Goal: Task Accomplishment & Management: Complete application form

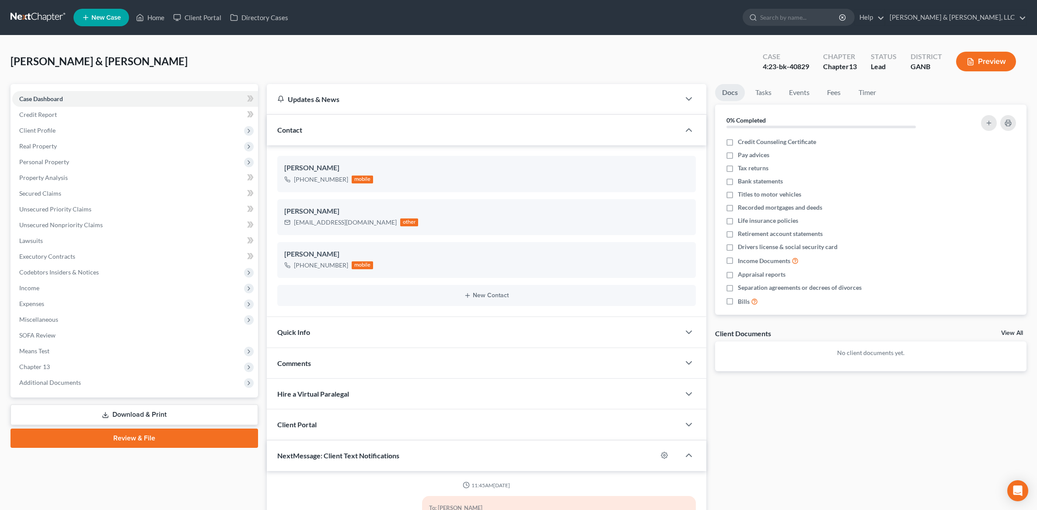
select select "1"
click at [158, 18] on link "Home" at bounding box center [150, 18] width 37 height 16
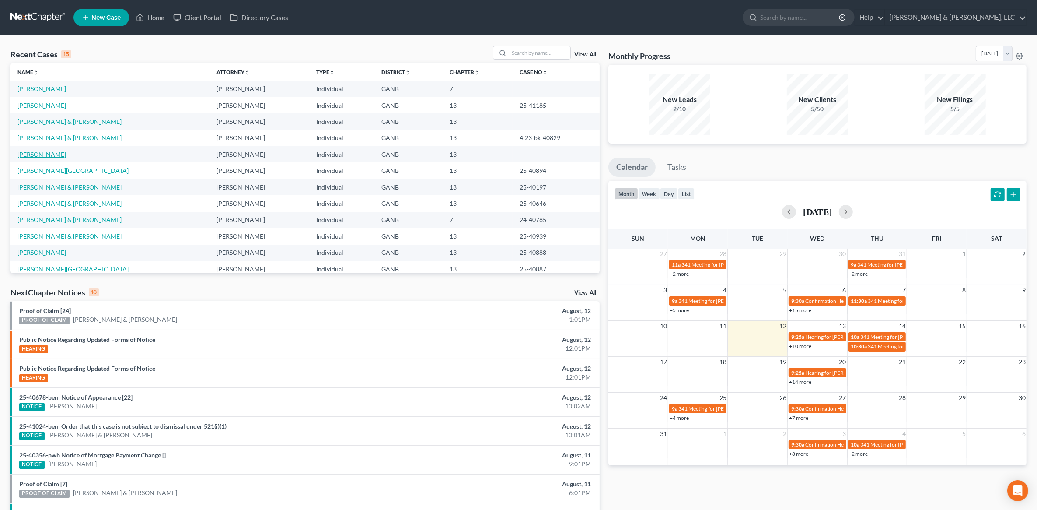
click at [53, 156] on link "[PERSON_NAME]" at bounding box center [42, 154] width 49 height 7
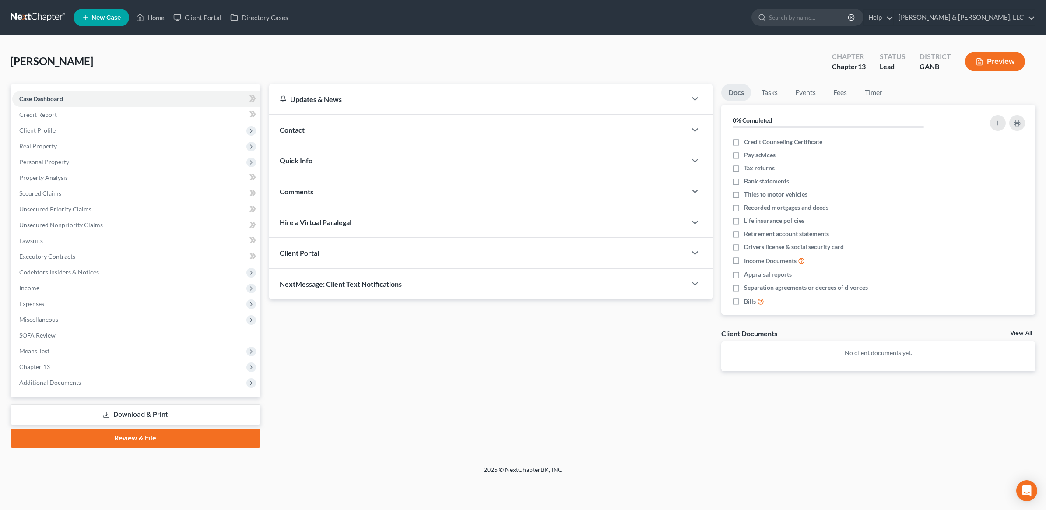
click at [337, 121] on div "Contact" at bounding box center [477, 130] width 417 height 30
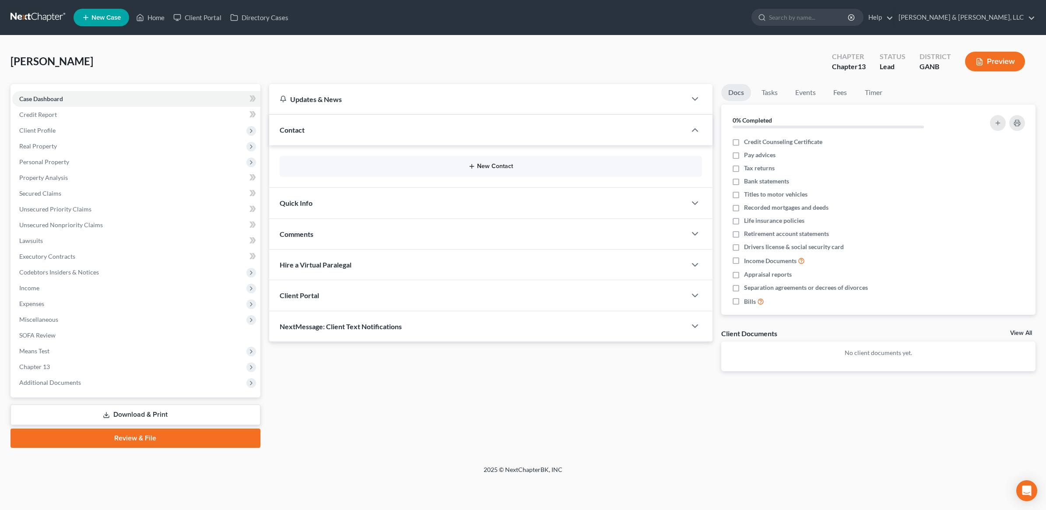
click at [494, 168] on button "New Contact" at bounding box center [491, 166] width 408 height 7
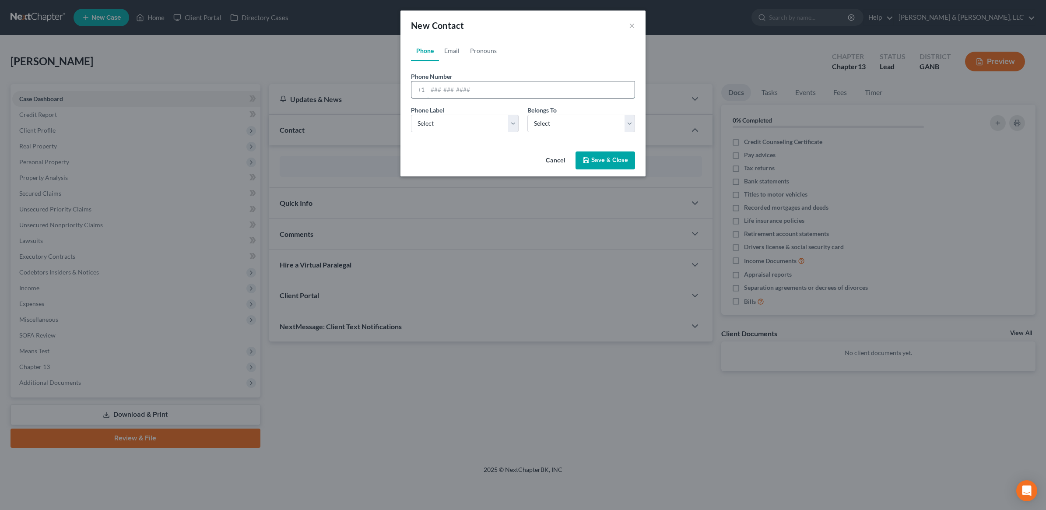
click at [467, 87] on input "tel" at bounding box center [530, 89] width 207 height 17
type input "7065082625"
click at [465, 112] on div "Phone Label * Select Mobile Home Work Other" at bounding box center [464, 118] width 116 height 27
click at [462, 116] on select "Select Mobile Home Work Other" at bounding box center [465, 124] width 108 height 18
click at [457, 123] on select "Select Mobile Home Work Other" at bounding box center [465, 124] width 108 height 18
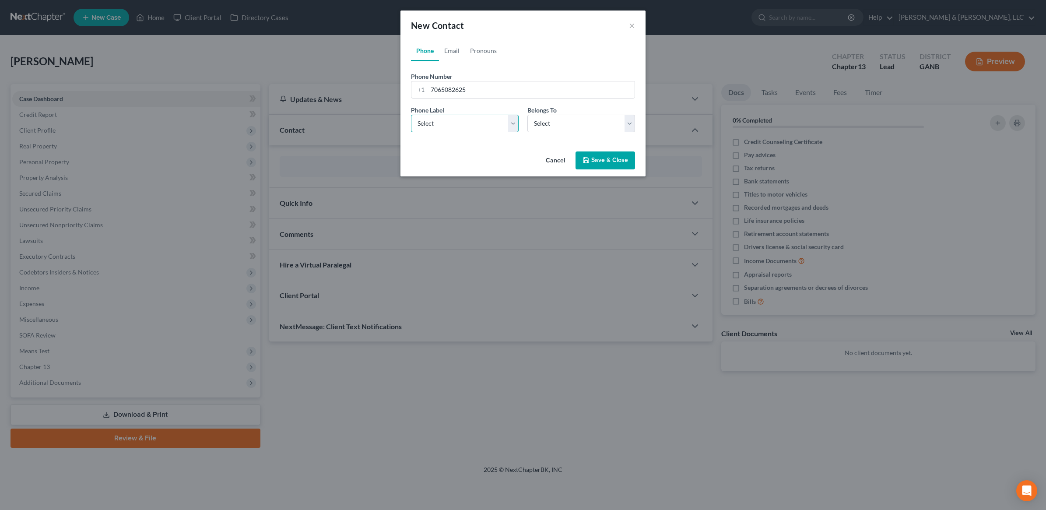
click at [491, 123] on select "Select Mobile Home Work Other" at bounding box center [465, 124] width 108 height 18
select select "0"
click at [411, 115] on select "Select Mobile Home Work Other" at bounding box center [465, 124] width 108 height 18
click at [562, 128] on select "Select Client Other" at bounding box center [581, 124] width 108 height 18
select select "0"
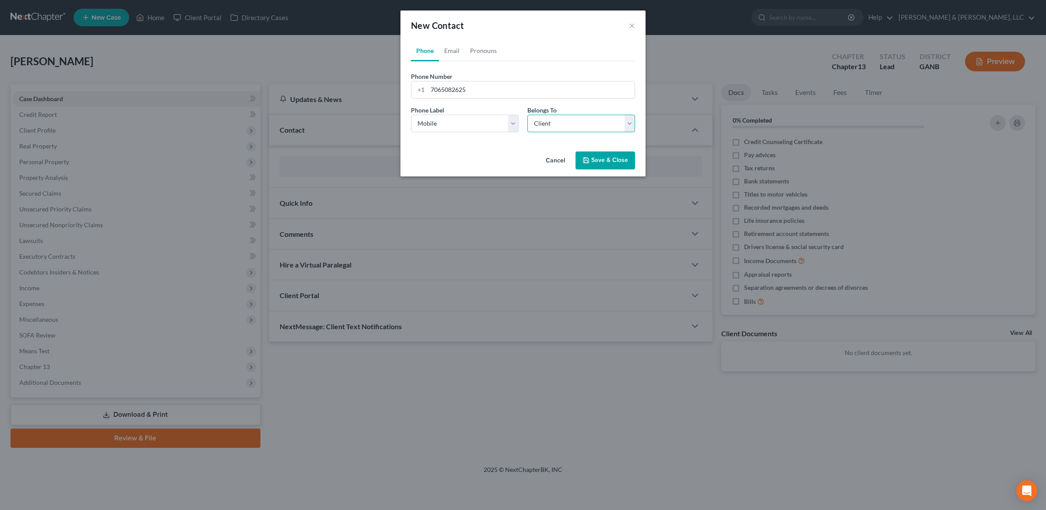
click at [527, 115] on select "Select Client Other" at bounding box center [581, 124] width 108 height 18
select select "0"
click at [451, 53] on link "Email" at bounding box center [452, 50] width 26 height 21
click at [446, 95] on input "email" at bounding box center [530, 89] width 207 height 17
type input "[EMAIL_ADDRESS][DOMAIN_NAME]"
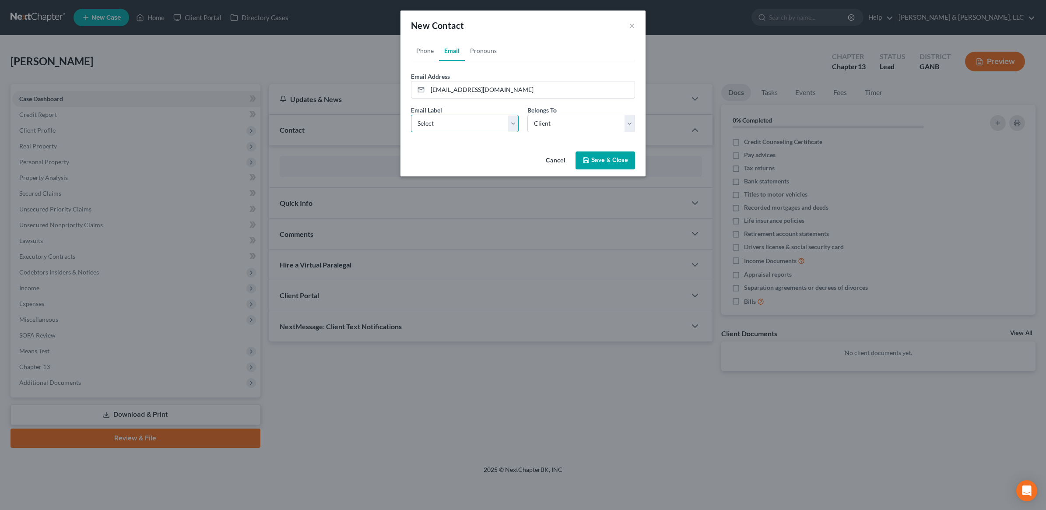
drag, startPoint x: 454, startPoint y: 119, endPoint x: 452, endPoint y: 133, distance: 15.0
click at [454, 119] on select "Select Home Work Other" at bounding box center [465, 124] width 108 height 18
select select "0"
click at [411, 115] on select "Select Home Work Other" at bounding box center [465, 124] width 108 height 18
click at [618, 164] on button "Save & Close" at bounding box center [605, 160] width 60 height 18
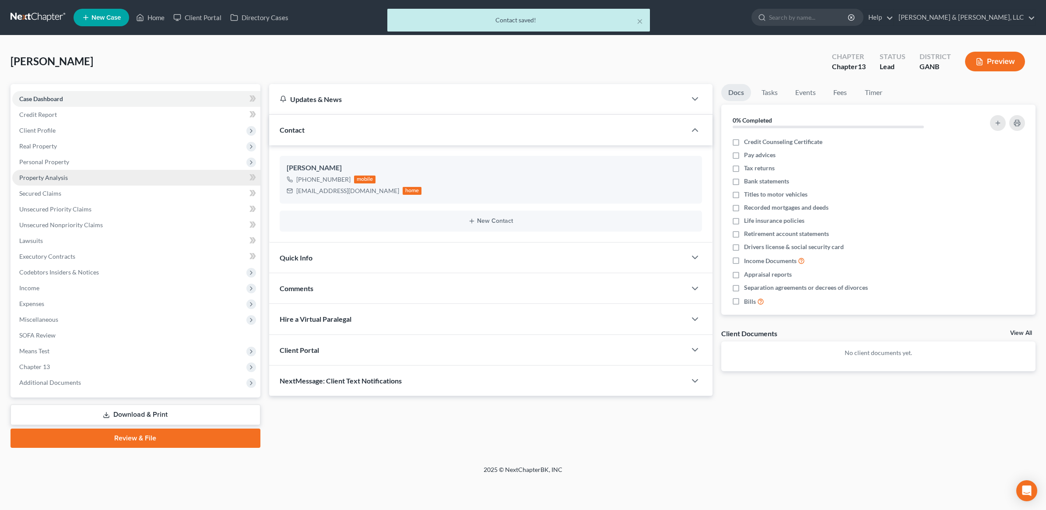
click at [77, 177] on link "Property Analysis" at bounding box center [136, 178] width 248 height 16
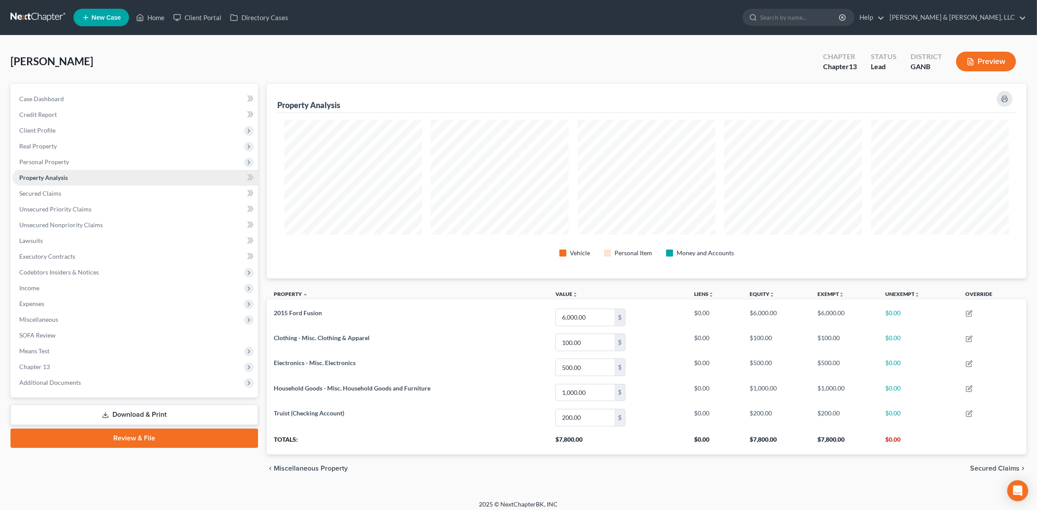
scroll to position [195, 760]
click at [79, 196] on link "Secured Claims" at bounding box center [135, 194] width 246 height 16
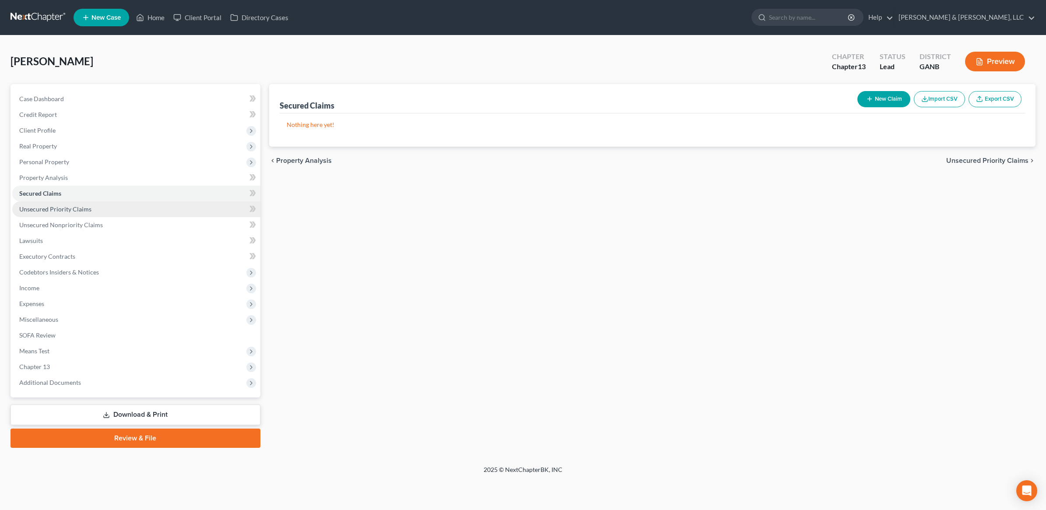
click at [90, 212] on link "Unsecured Priority Claims" at bounding box center [136, 209] width 248 height 16
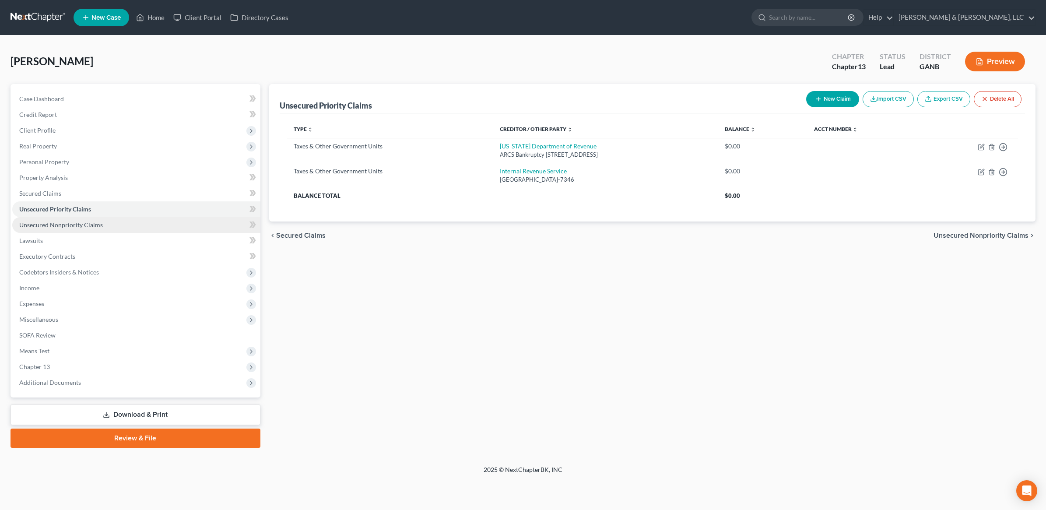
click at [92, 224] on span "Unsecured Nonpriority Claims" at bounding box center [61, 224] width 84 height 7
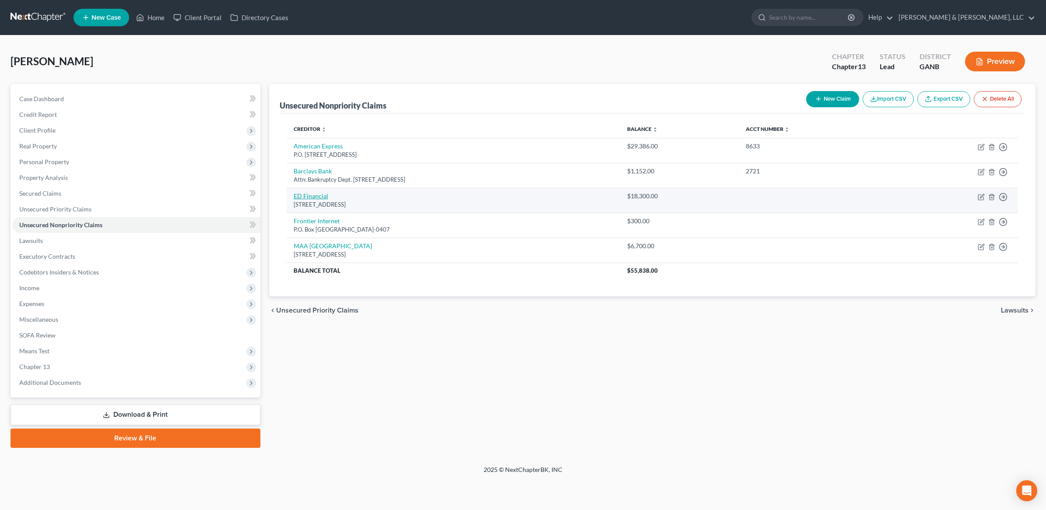
click at [301, 199] on link "ED Financial" at bounding box center [311, 195] width 35 height 7
select select "44"
select select "17"
select select "0"
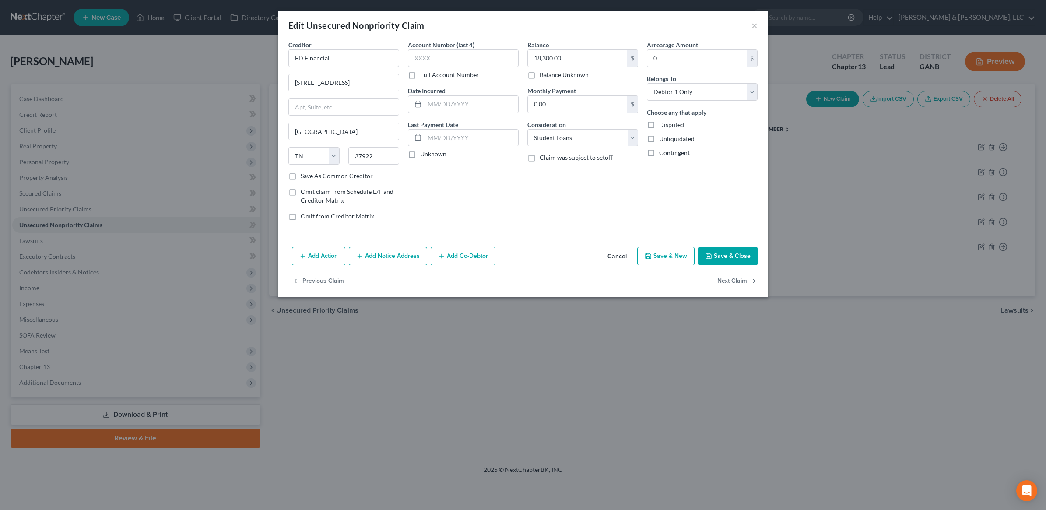
drag, startPoint x: 732, startPoint y: 252, endPoint x: 725, endPoint y: 249, distance: 7.8
click at [731, 252] on button "Save & Close" at bounding box center [728, 256] width 60 height 18
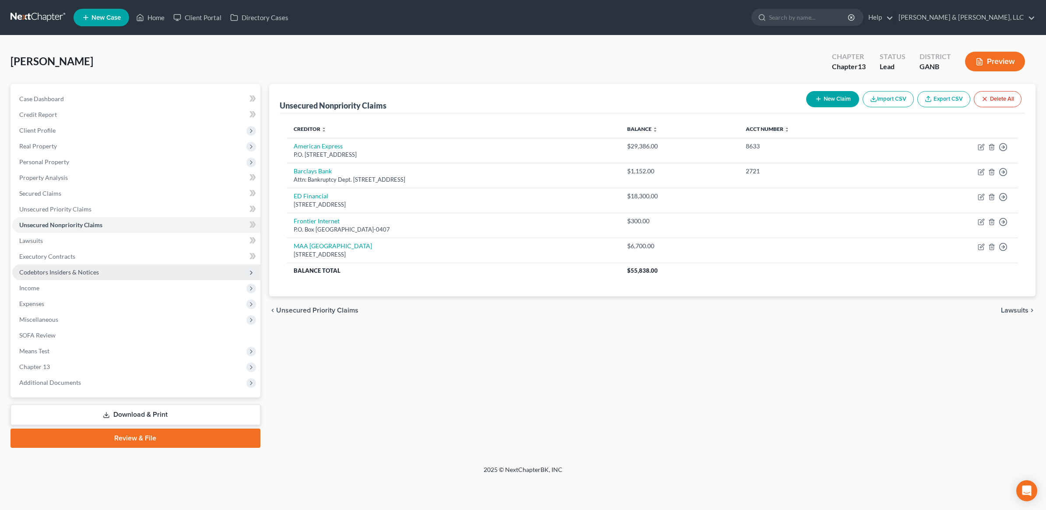
click at [47, 272] on span "Codebtors Insiders & Notices" at bounding box center [59, 271] width 80 height 7
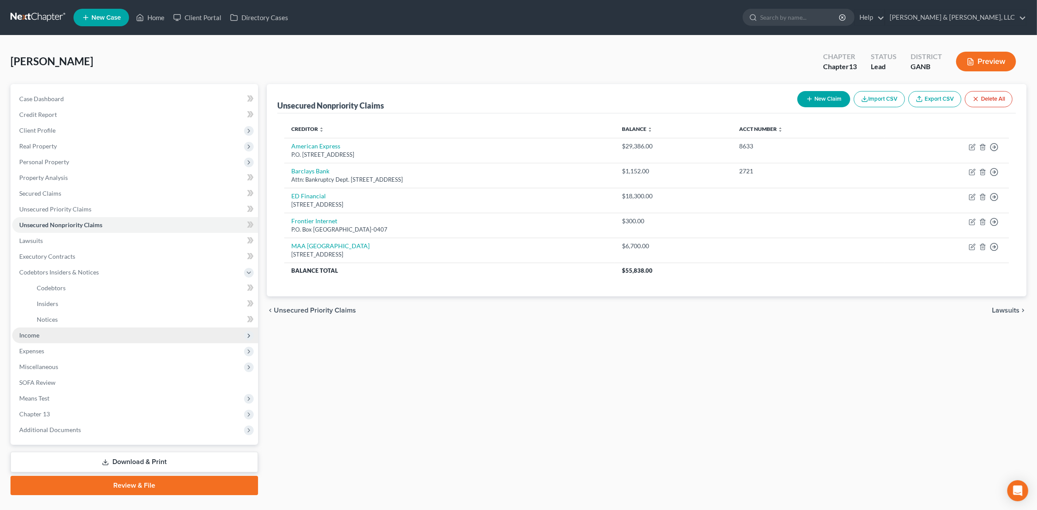
click at [35, 336] on span "Income" at bounding box center [29, 334] width 20 height 7
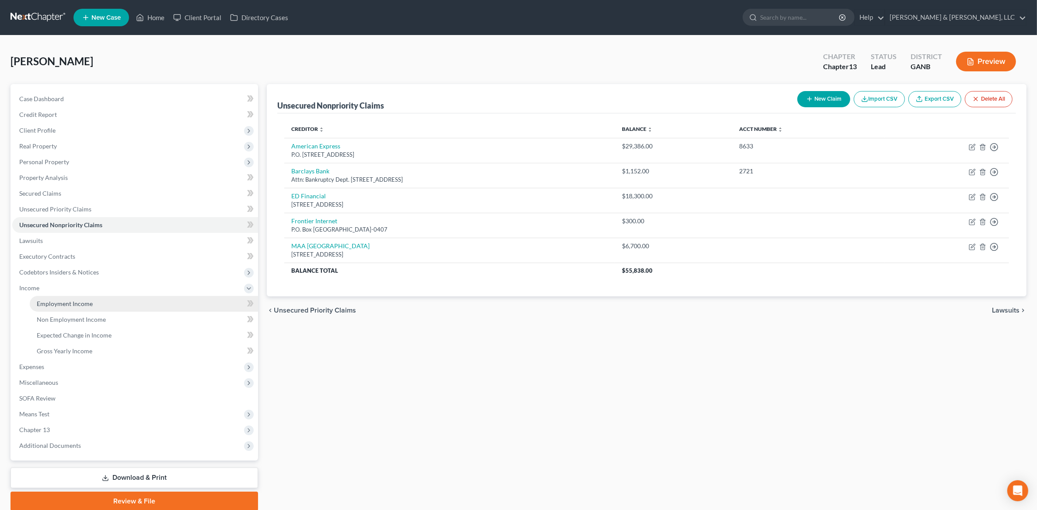
click at [57, 306] on link "Employment Income" at bounding box center [144, 304] width 228 height 16
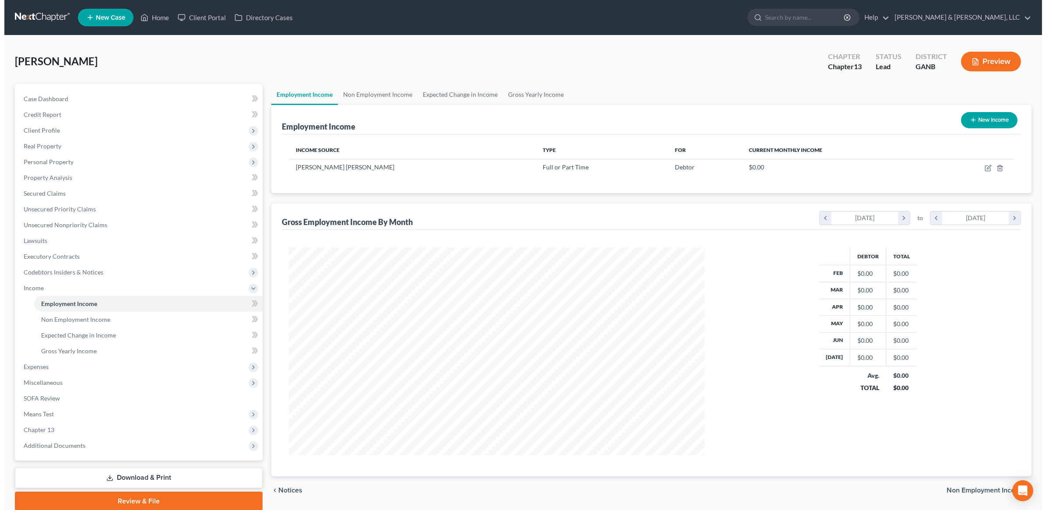
scroll to position [208, 433]
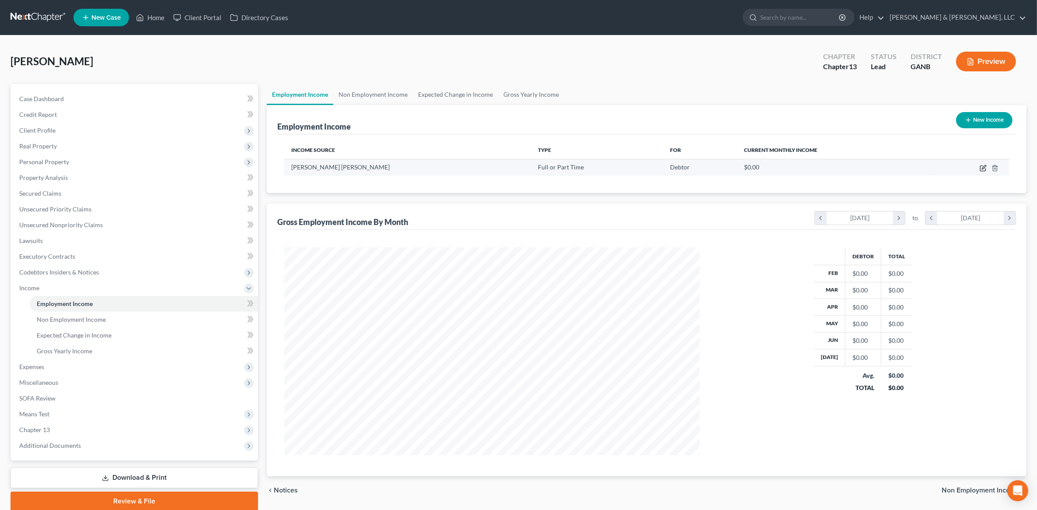
click at [984, 170] on icon "button" at bounding box center [983, 168] width 7 height 7
select select "0"
select select "33"
select select "3"
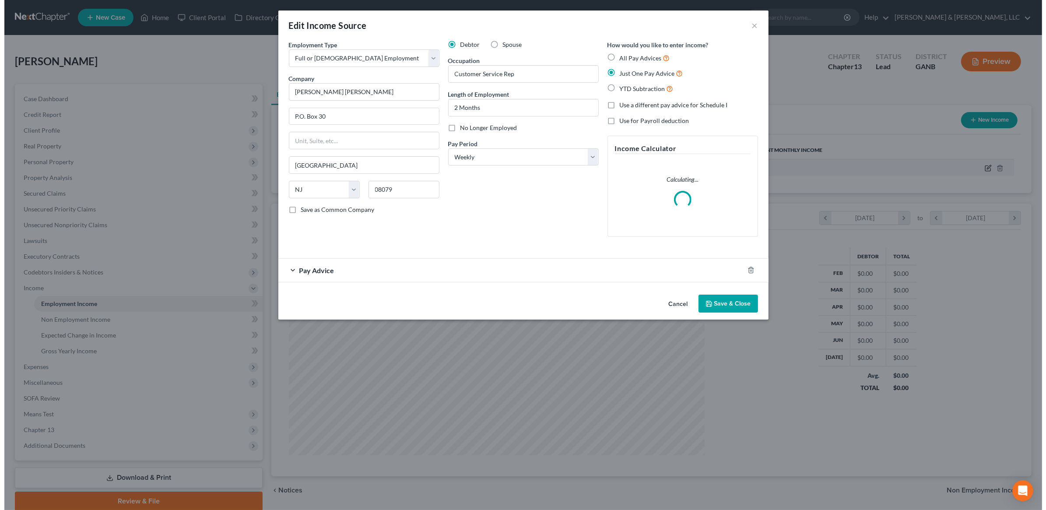
scroll to position [209, 436]
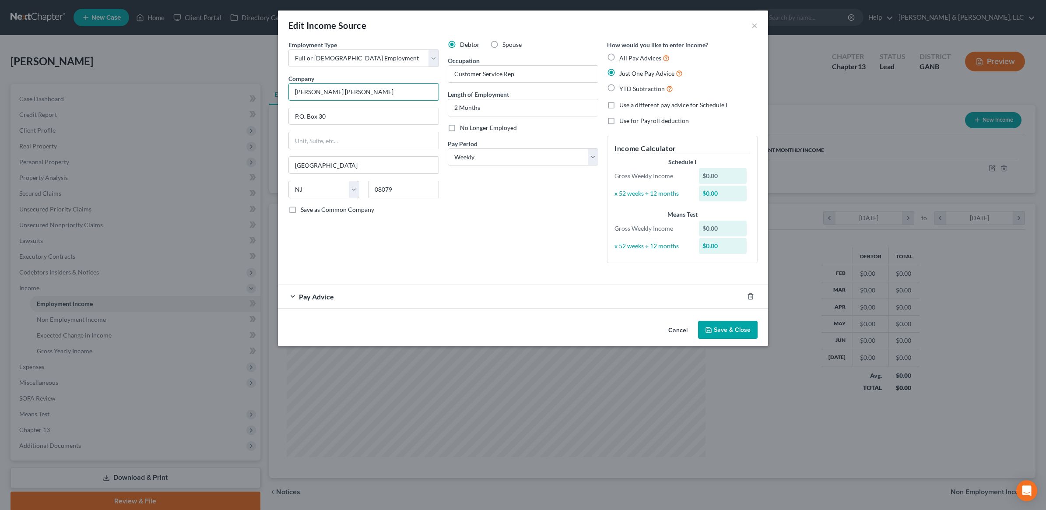
click at [316, 89] on input "[PERSON_NAME] [PERSON_NAME]" at bounding box center [363, 92] width 151 height 18
type input "Mannington [PERSON_NAME]"
click at [377, 296] on div "Pay Advice" at bounding box center [511, 296] width 466 height 23
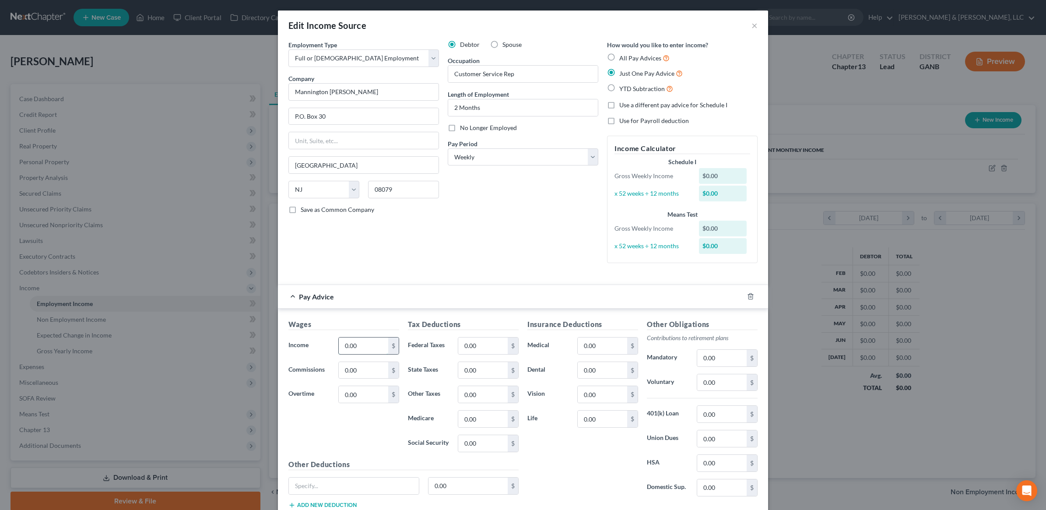
click at [362, 352] on input "0.00" at bounding box center [363, 345] width 49 height 17
type input "744"
click at [457, 244] on div "Debtor Spouse Occupation Customer Service Rep Length of Employment 2 Months No …" at bounding box center [522, 155] width 159 height 230
click at [735, 384] on input "0.00" at bounding box center [721, 382] width 49 height 17
drag, startPoint x: 724, startPoint y: 381, endPoint x: 685, endPoint y: 385, distance: 39.2
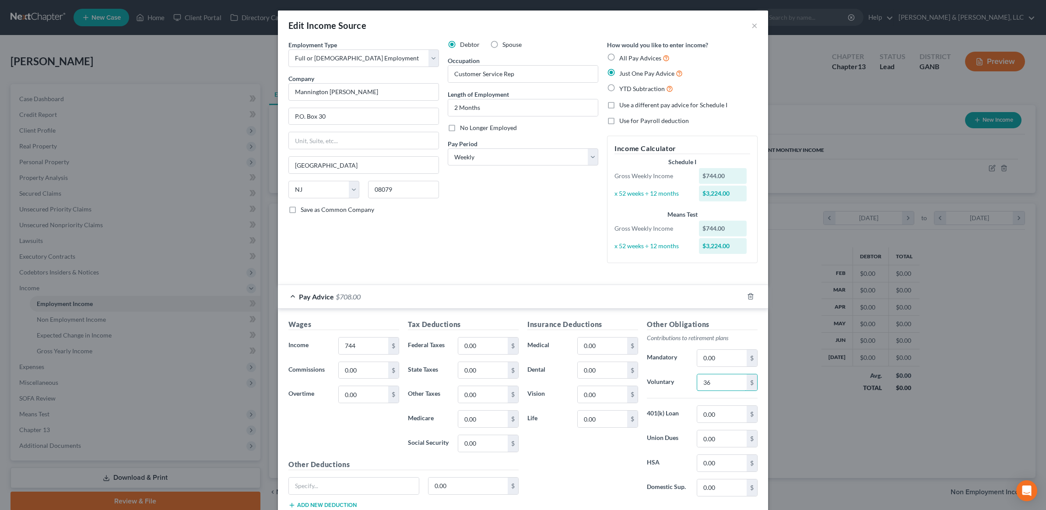
click at [685, 385] on div "Voluntary 36 $" at bounding box center [701, 383] width 119 height 18
type input "39"
click at [611, 346] on input "0.00" at bounding box center [602, 345] width 49 height 17
type input "18"
click at [480, 346] on input "0.00" at bounding box center [482, 345] width 49 height 17
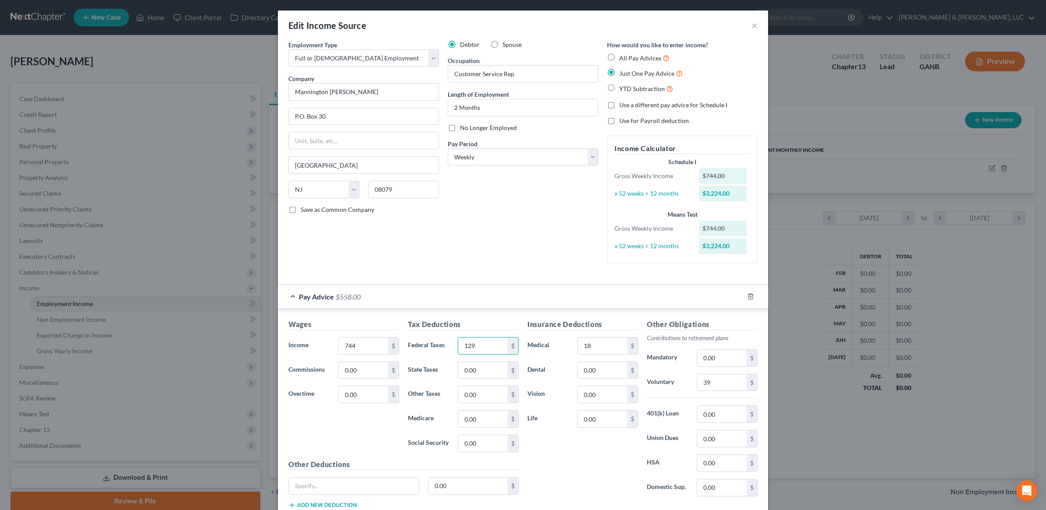
type input "129"
click at [469, 268] on div "Debtor Spouse Occupation Customer Service Rep Length of Employment 2 Months No …" at bounding box center [522, 155] width 159 height 230
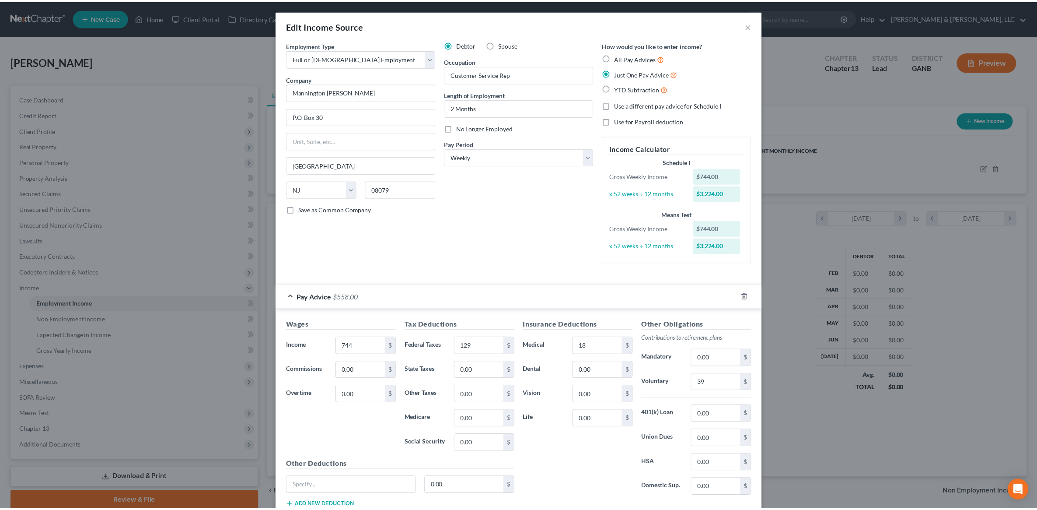
scroll to position [62, 0]
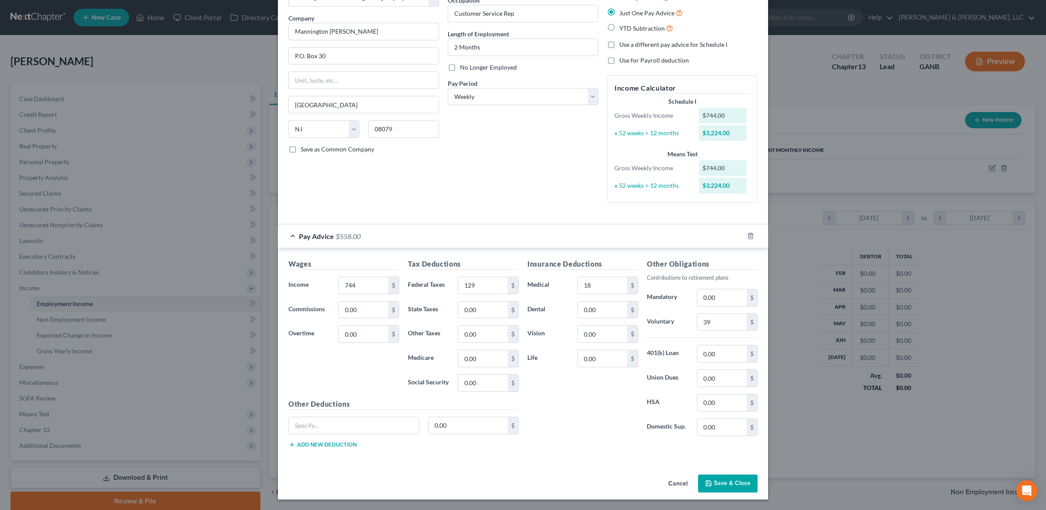
click at [728, 478] on button "Save & Close" at bounding box center [728, 483] width 60 height 18
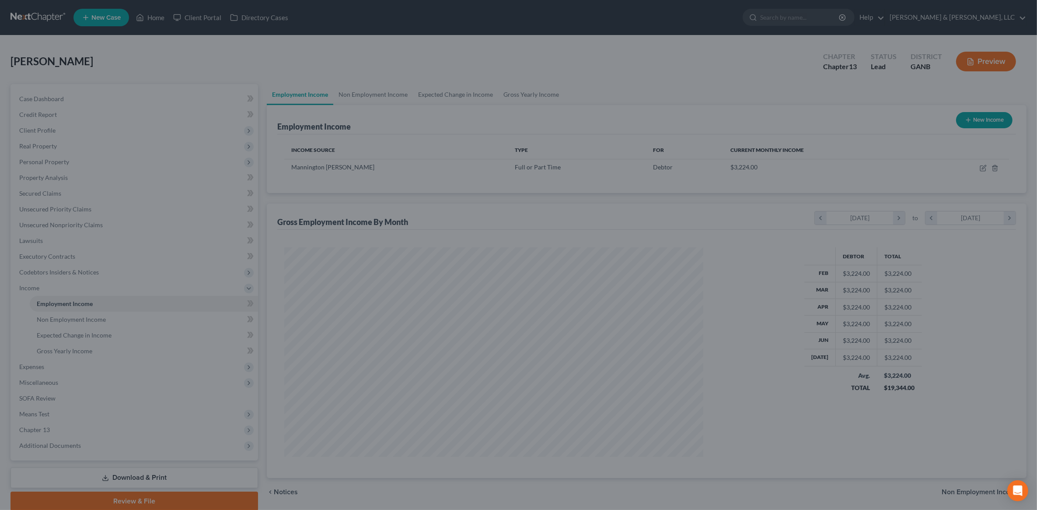
scroll to position [437307, 437082]
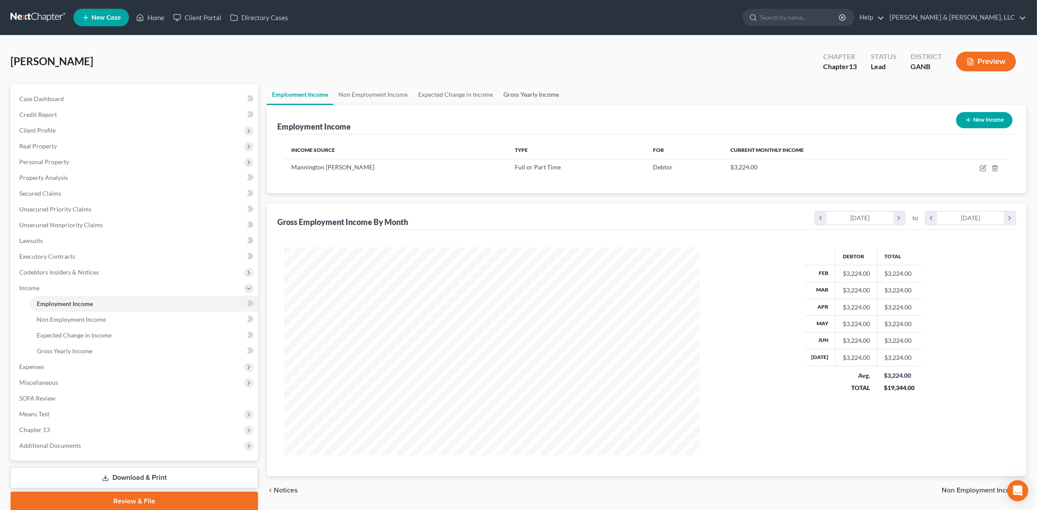
click at [521, 91] on link "Gross Yearly Income" at bounding box center [531, 94] width 66 height 21
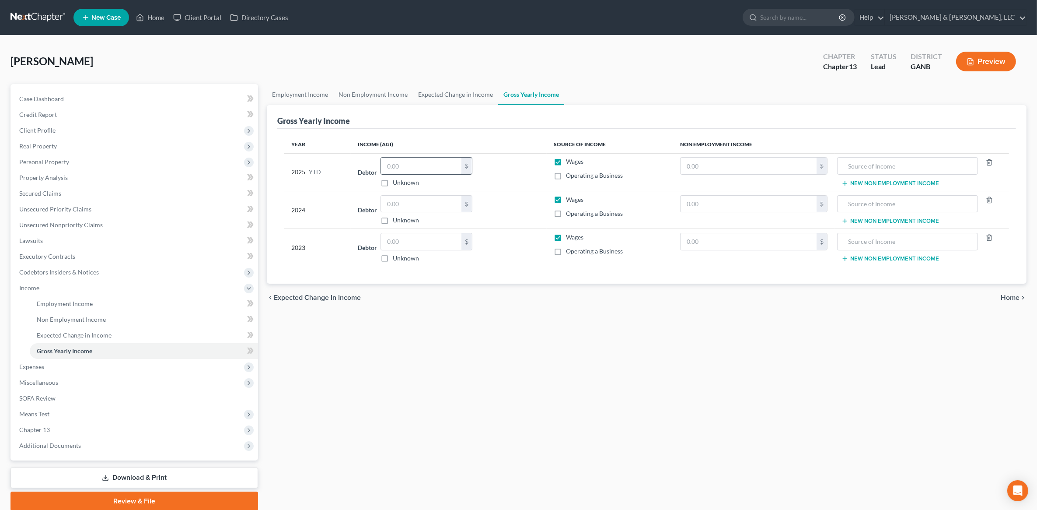
click at [429, 172] on input "text" at bounding box center [421, 166] width 81 height 17
type input "7,406"
click at [416, 202] on input "text" at bounding box center [421, 204] width 81 height 17
click at [68, 163] on span "Personal Property" at bounding box center [135, 162] width 246 height 16
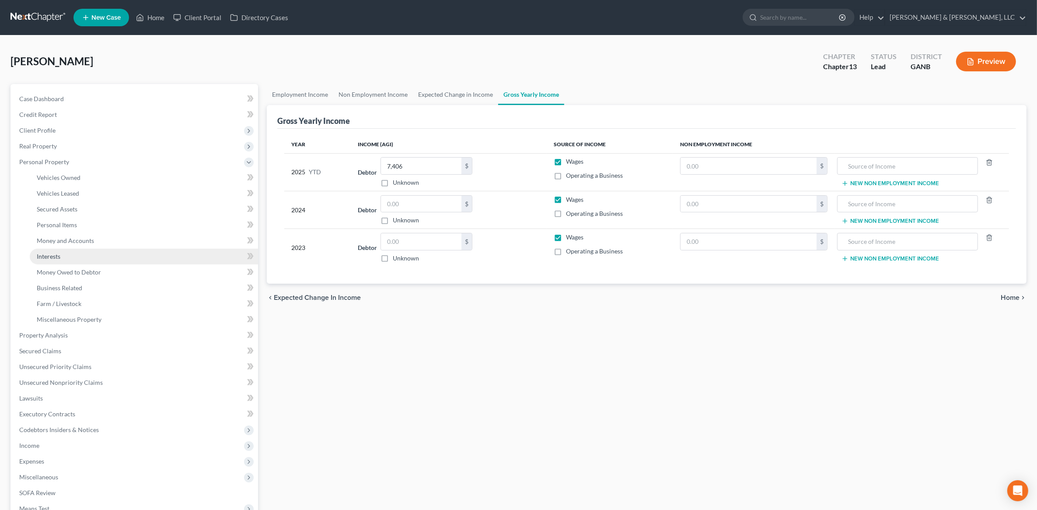
click at [86, 254] on link "Interests" at bounding box center [144, 257] width 228 height 16
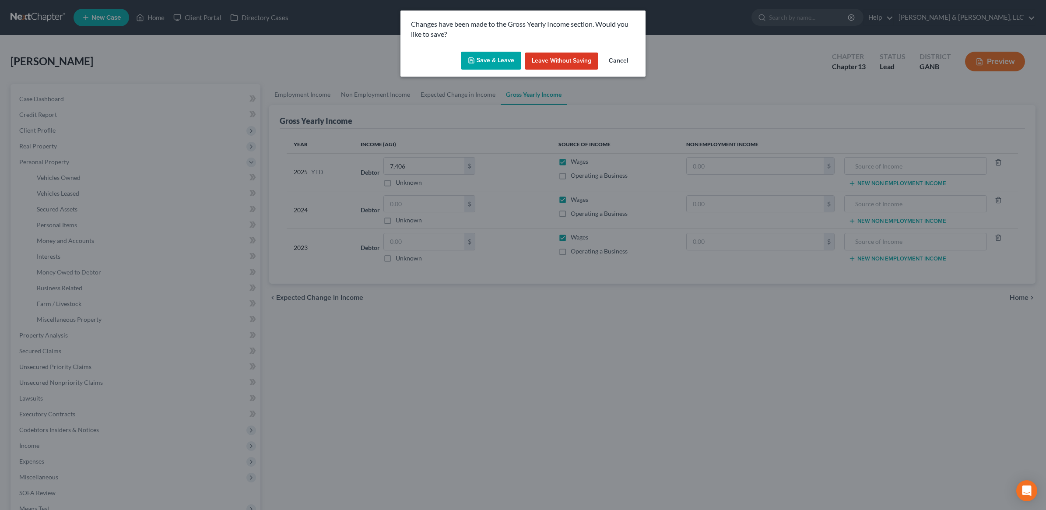
click at [506, 60] on button "Save & Leave" at bounding box center [491, 61] width 60 height 18
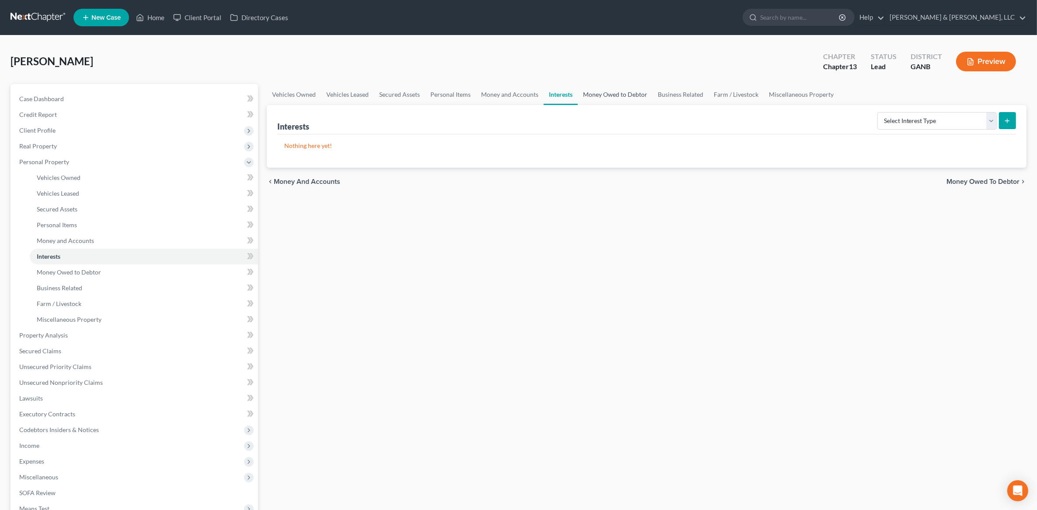
click at [622, 84] on link "Money Owed to Debtor" at bounding box center [615, 94] width 75 height 21
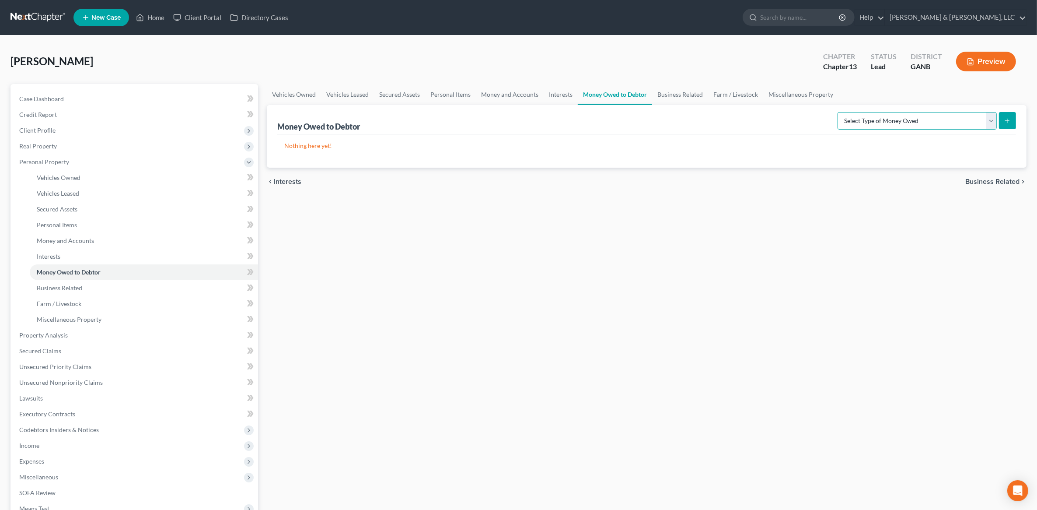
click at [933, 119] on select "Select Type of Money Owed Accounts Receivable (A/B: 38) Alimony (A/B: 29) Child…" at bounding box center [917, 121] width 159 height 18
select select "other_contingent_and_unliquidated_claims"
click at [840, 112] on select "Select Type of Money Owed Accounts Receivable (A/B: 38) Alimony (A/B: 29) Child…" at bounding box center [917, 121] width 159 height 18
click at [1016, 122] on button "submit" at bounding box center [1007, 120] width 17 height 17
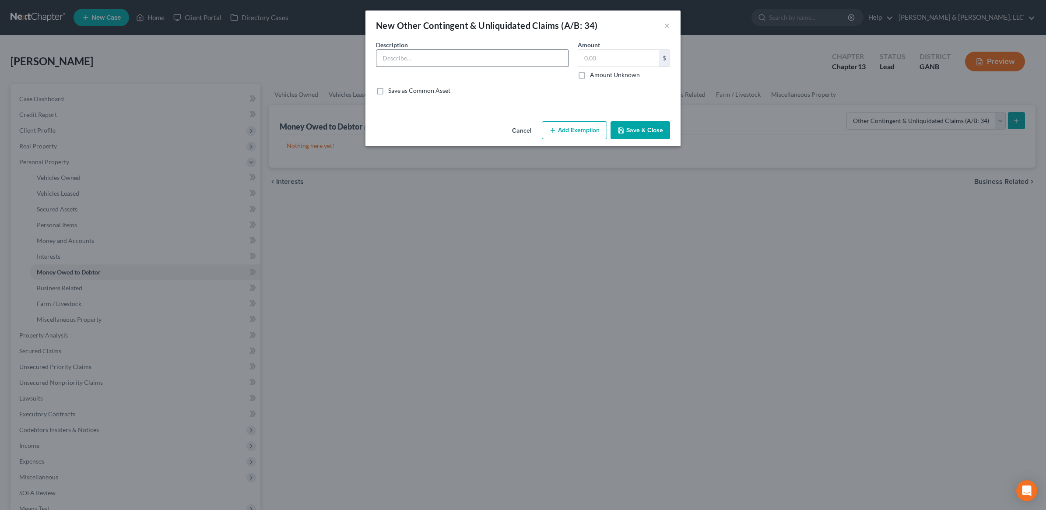
click at [407, 58] on input "text" at bounding box center [472, 58] width 192 height 17
type input "F"
type input "Missing person estate for Father"
click at [616, 77] on label "Amount Unknown" at bounding box center [615, 74] width 50 height 9
click at [599, 76] on input "Amount Unknown" at bounding box center [596, 73] width 6 height 6
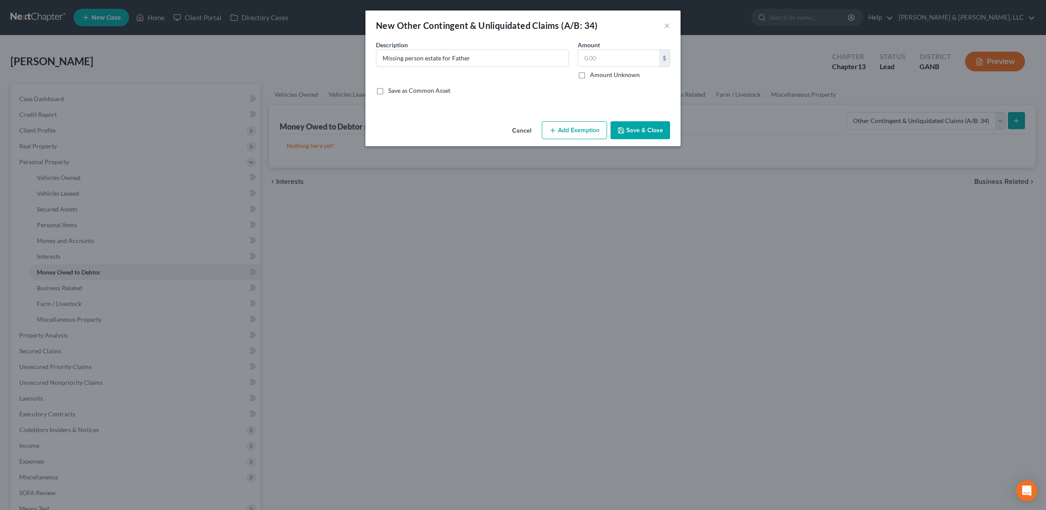
checkbox input "true"
type input "0.00"
click at [454, 58] on input "Missing person estate for Father" at bounding box center [472, 58] width 192 height 17
click at [442, 58] on input "Missing person estate for father" at bounding box center [472, 58] width 192 height 17
type input "Missing person estate claim for father"
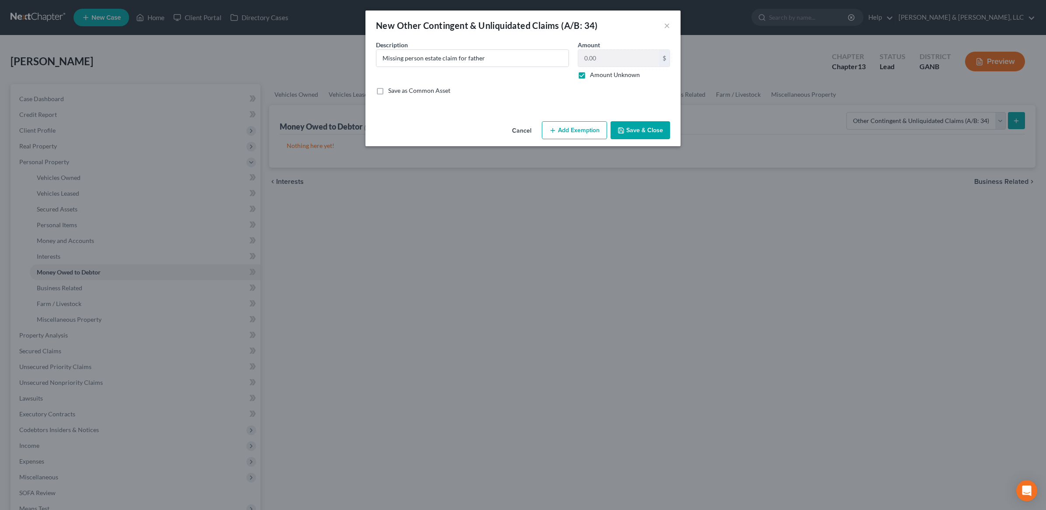
click at [650, 133] on button "Save & Close" at bounding box center [640, 130] width 60 height 18
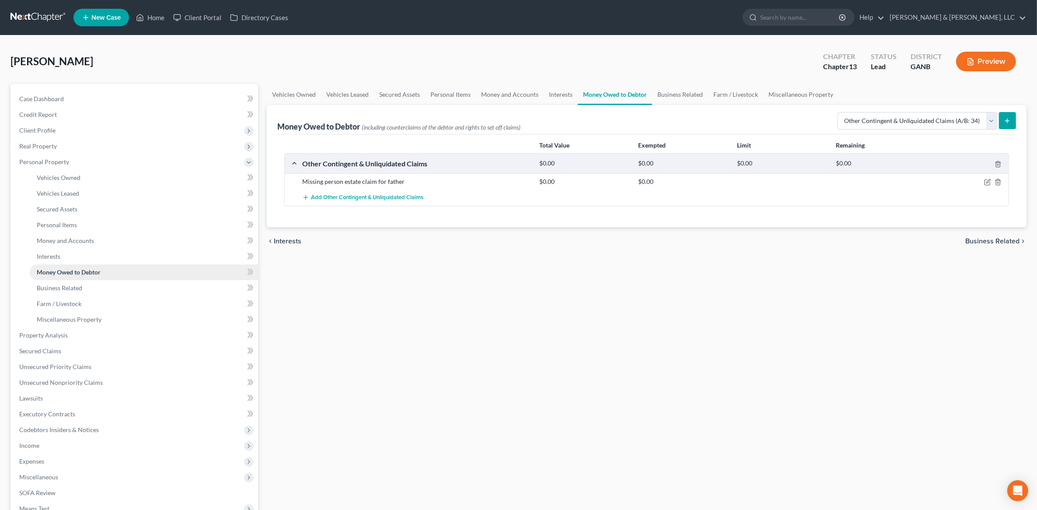
scroll to position [109, 0]
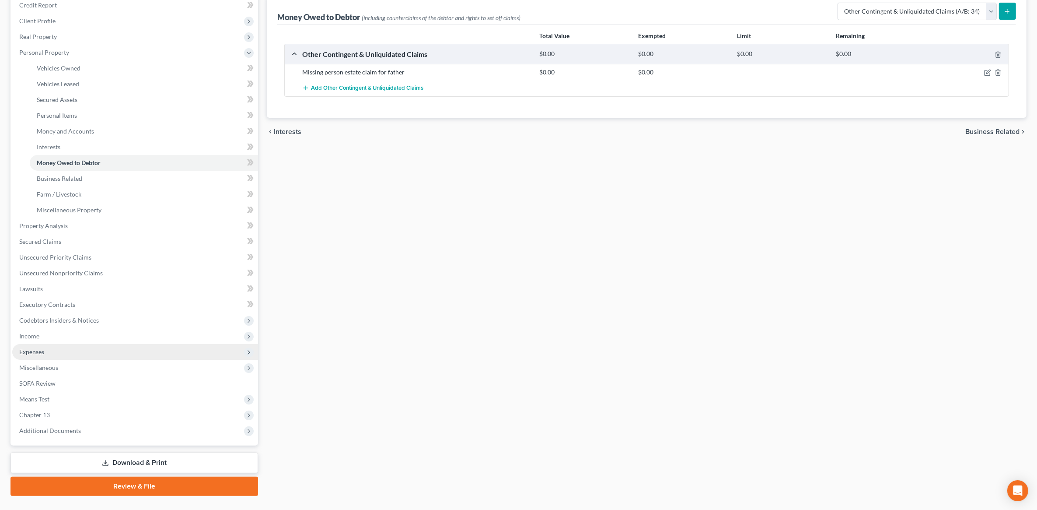
click at [56, 348] on span "Expenses" at bounding box center [135, 352] width 246 height 16
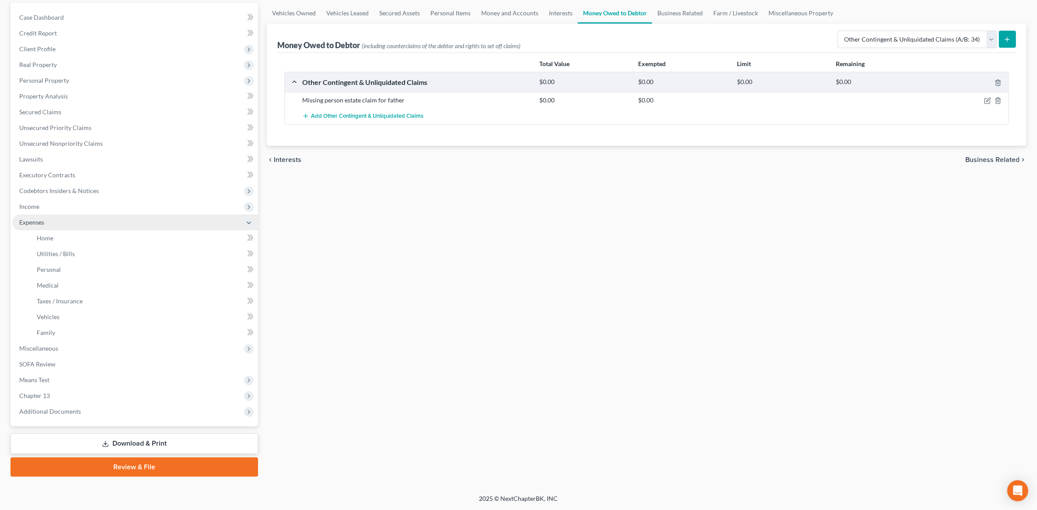
scroll to position [81, 0]
click at [69, 237] on link "Home" at bounding box center [144, 239] width 228 height 16
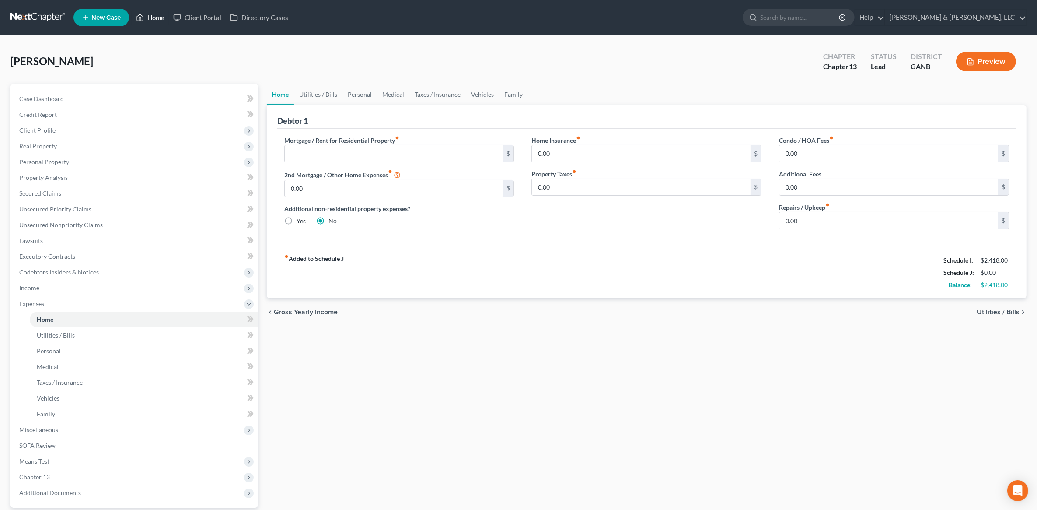
click at [147, 25] on link "Home" at bounding box center [150, 18] width 37 height 16
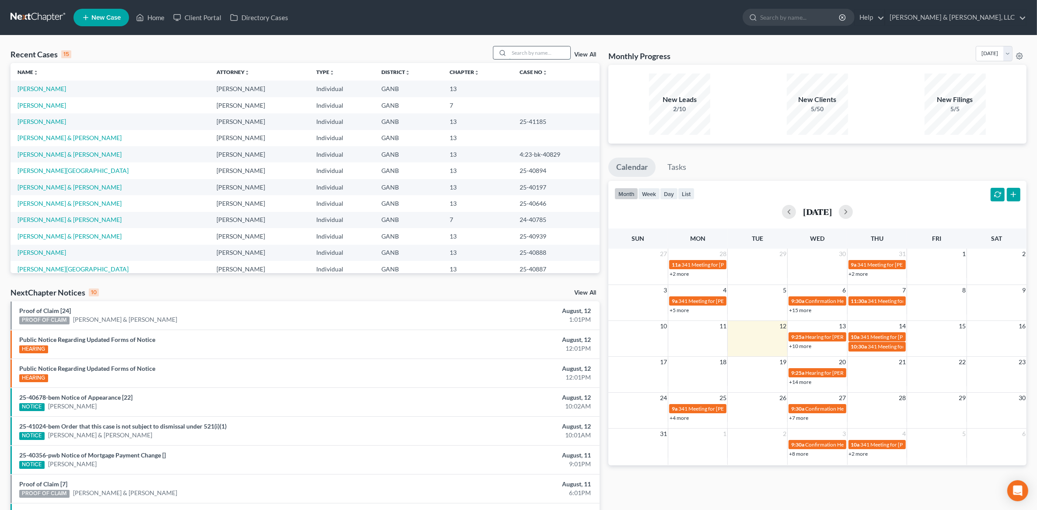
click at [538, 49] on input "search" at bounding box center [539, 52] width 61 height 13
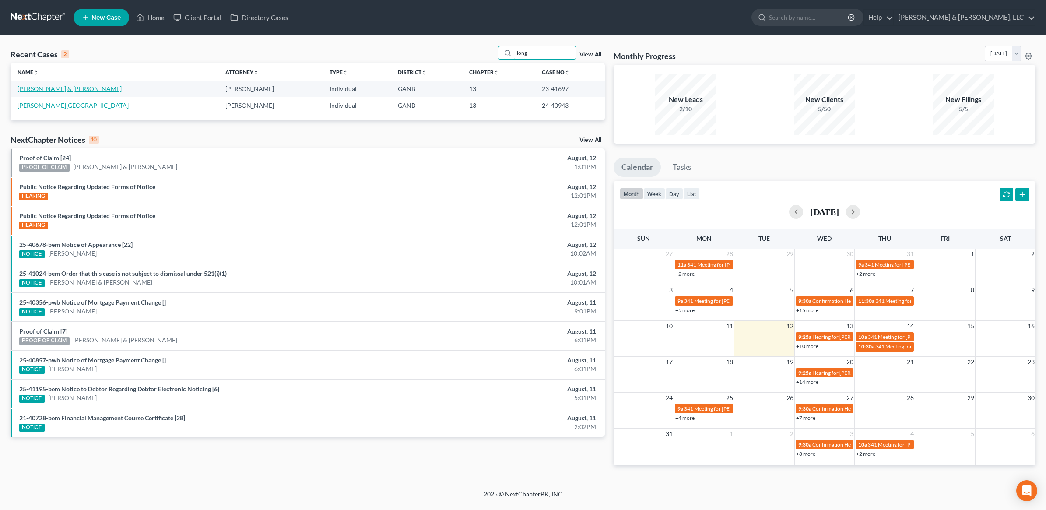
type input "long"
click at [56, 91] on link "[PERSON_NAME] & [PERSON_NAME]" at bounding box center [70, 88] width 104 height 7
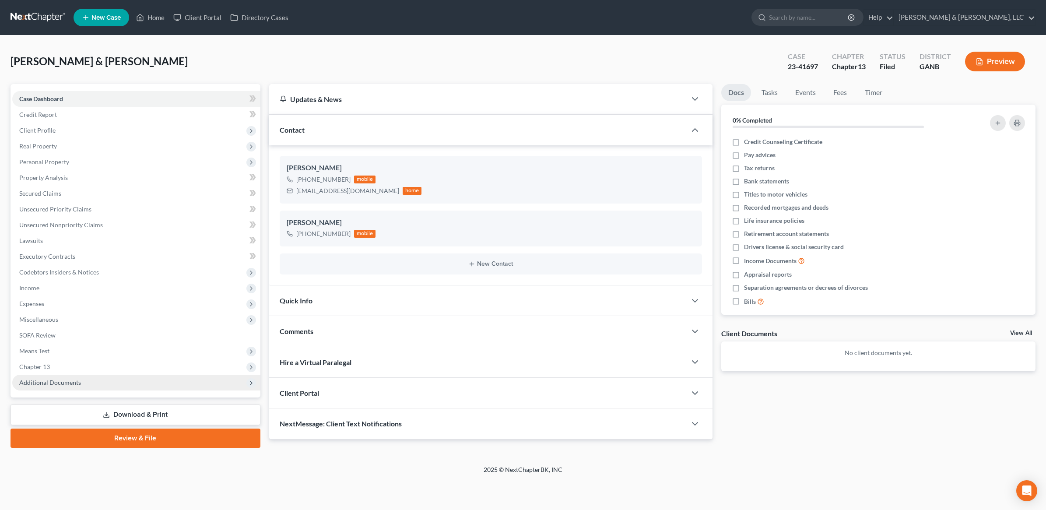
click at [73, 379] on span "Additional Documents" at bounding box center [50, 381] width 62 height 7
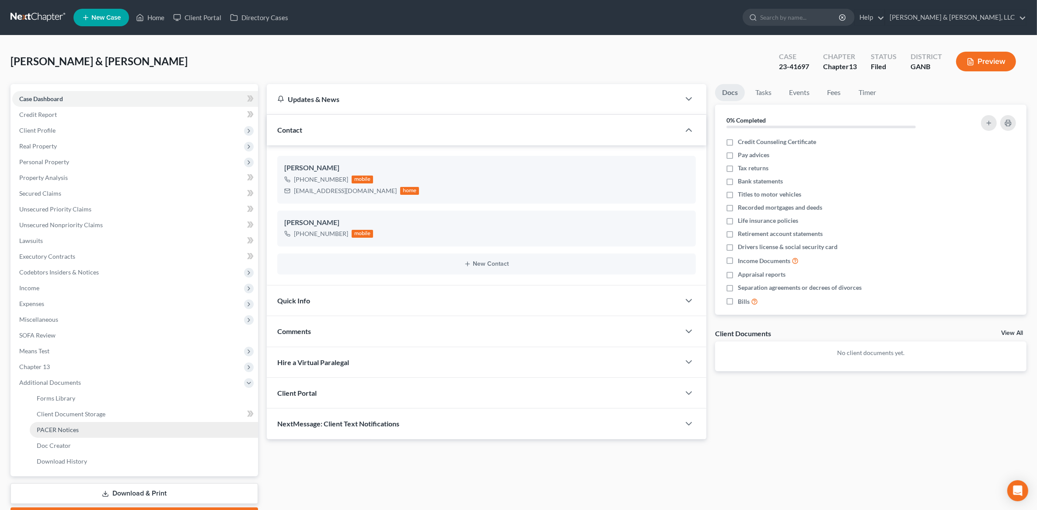
click at [74, 424] on link "PACER Notices" at bounding box center [144, 430] width 228 height 16
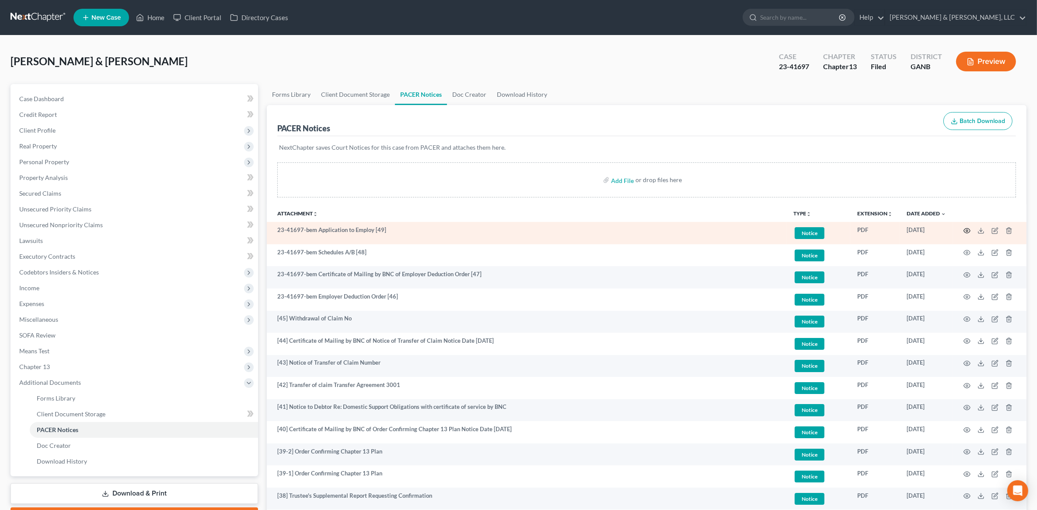
click at [970, 231] on icon "button" at bounding box center [967, 230] width 7 height 7
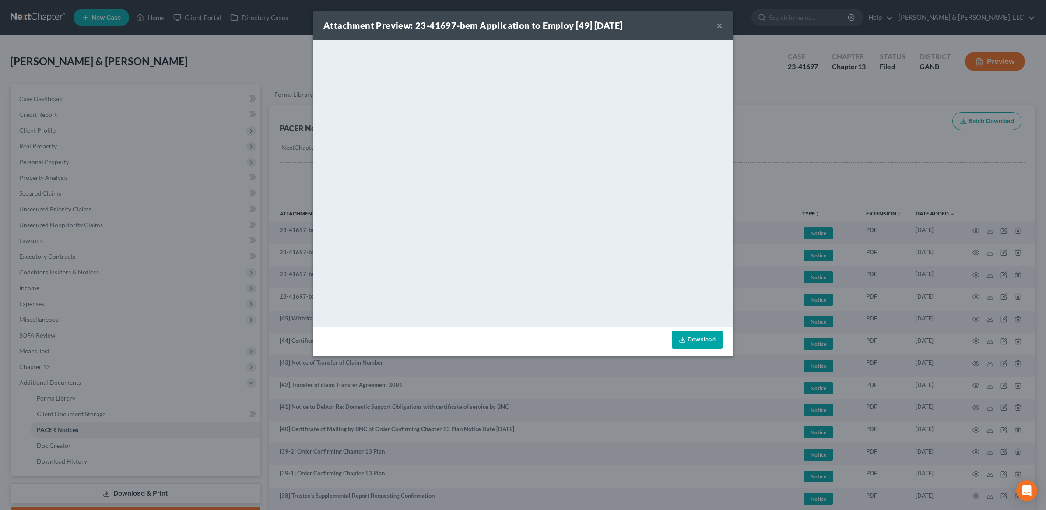
click at [719, 26] on button "×" at bounding box center [719, 25] width 6 height 11
